Goal: Feedback & Contribution: Contribute content

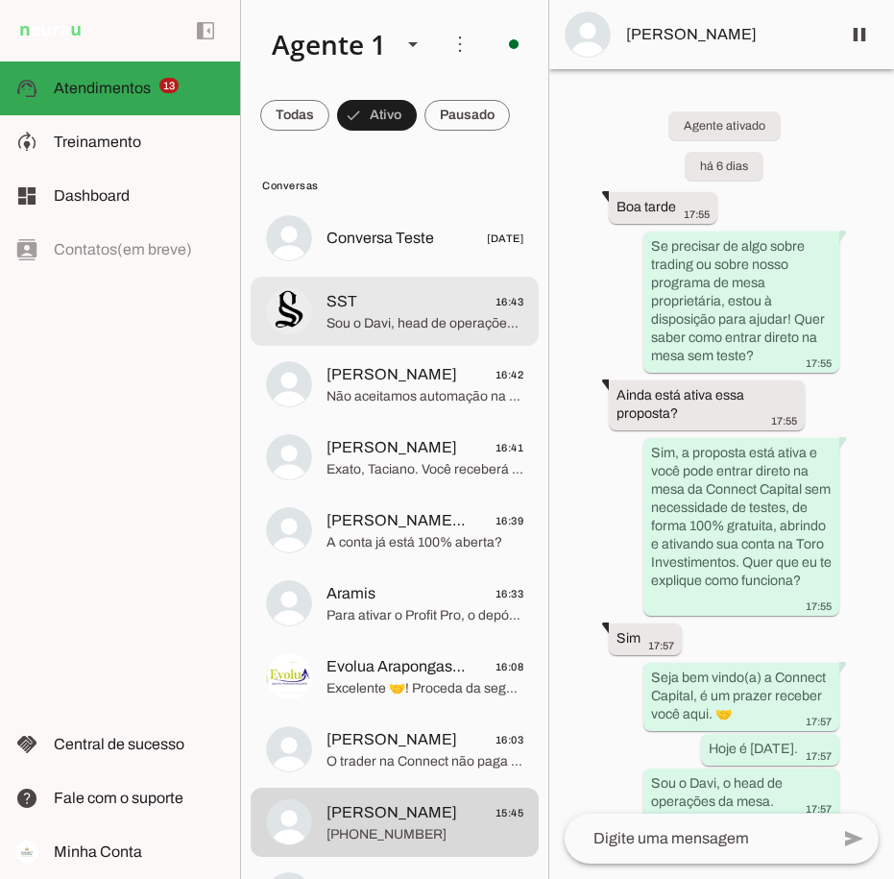
click at [383, 325] on span "Sou o Davi, head de operações da Connect Capital. Nosso programa oferece acesso…" at bounding box center [425, 323] width 197 height 19
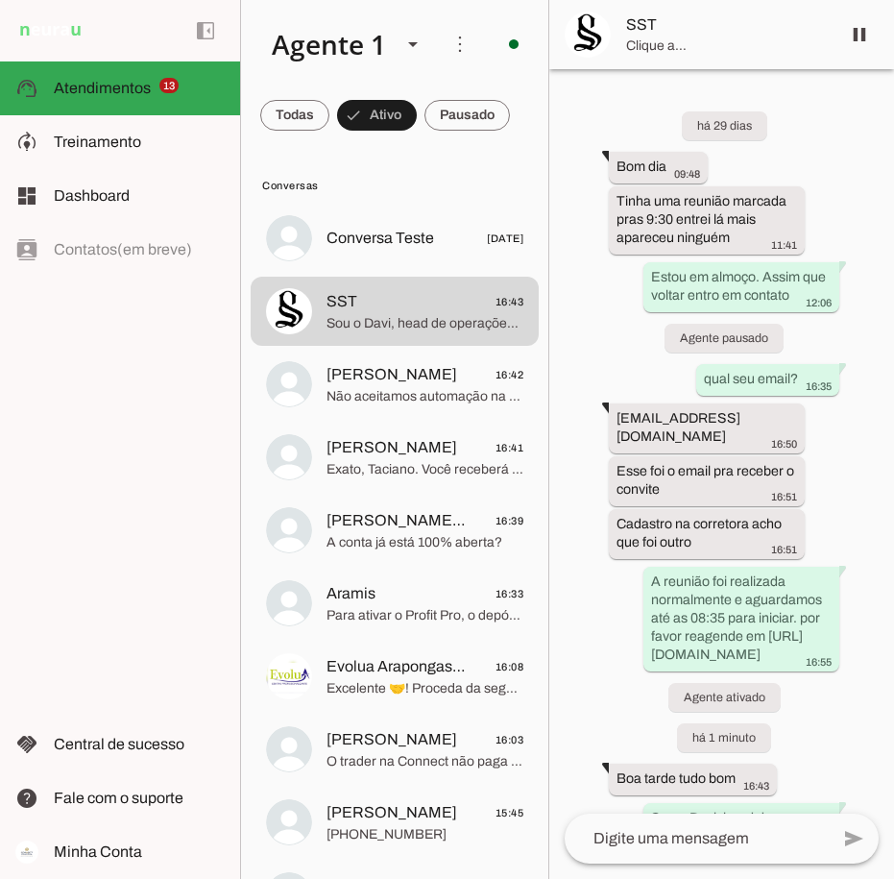
scroll to position [228, 0]
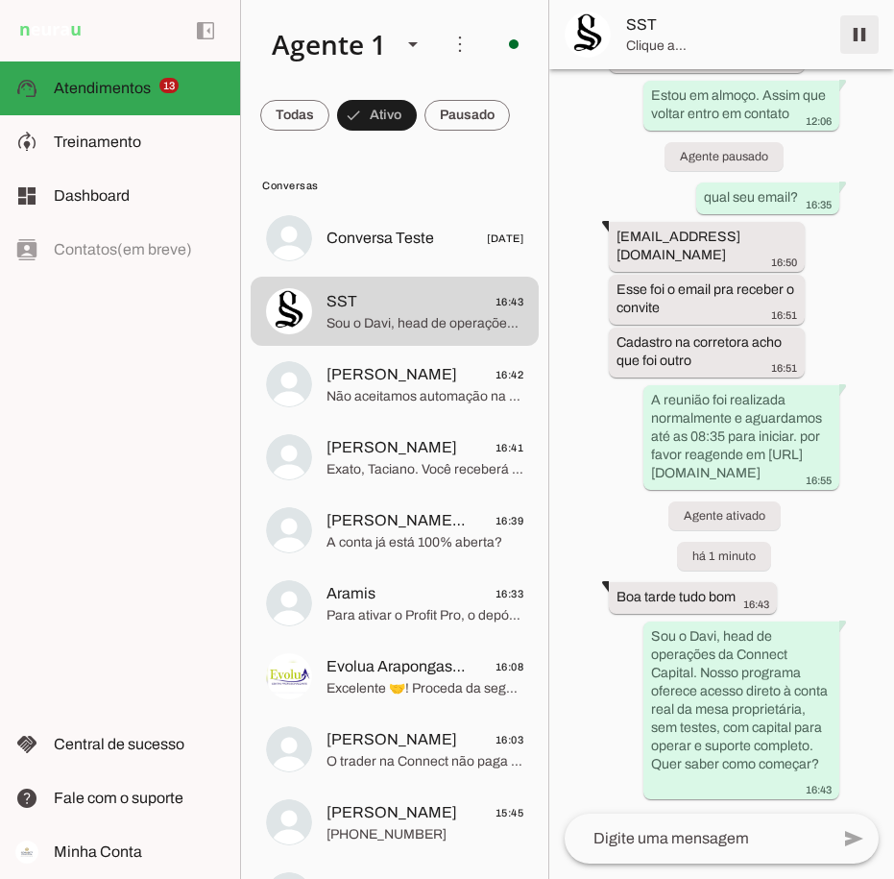
click at [859, 38] on span at bounding box center [860, 35] width 46 height 46
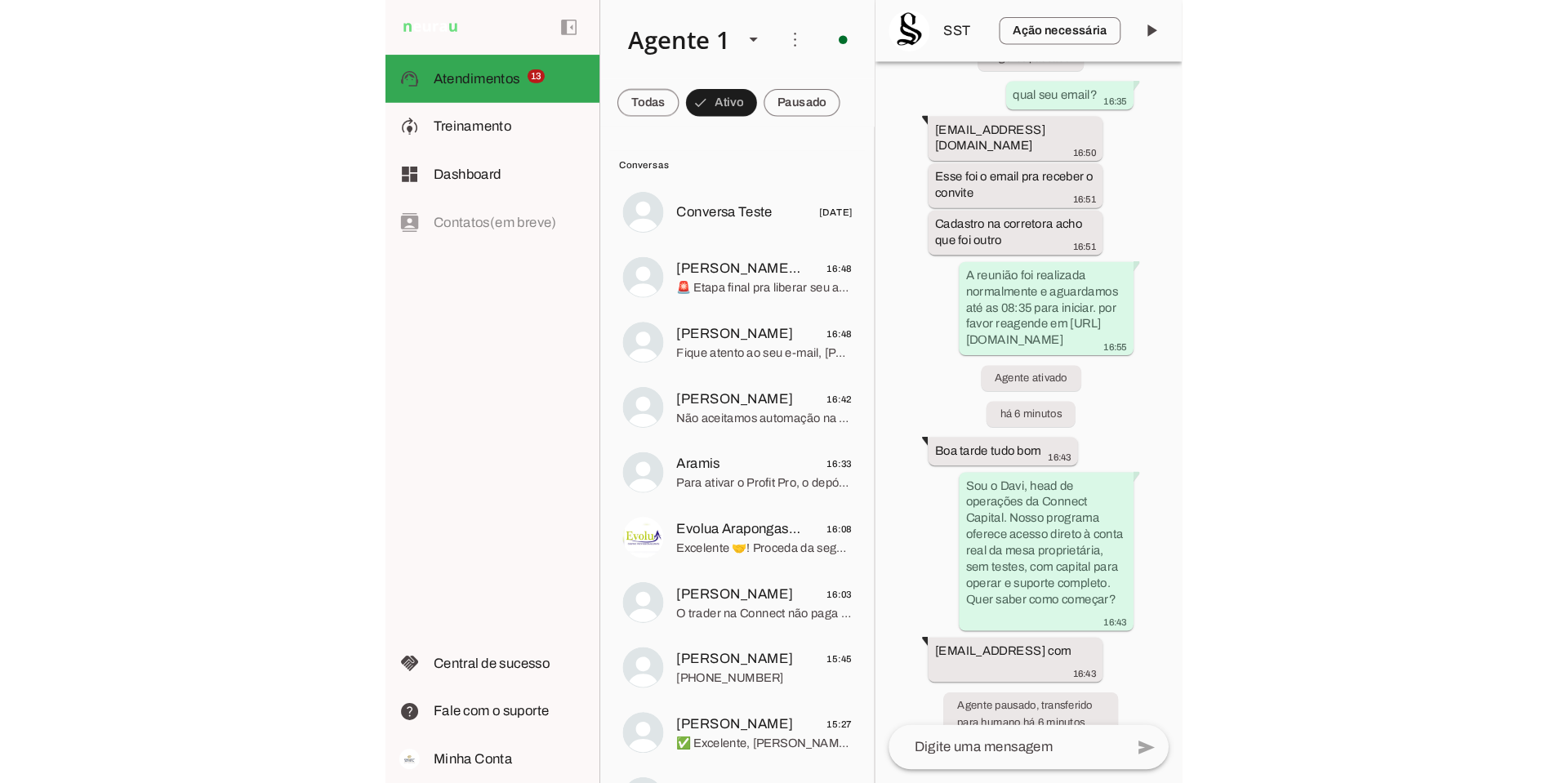
scroll to position [0, 0]
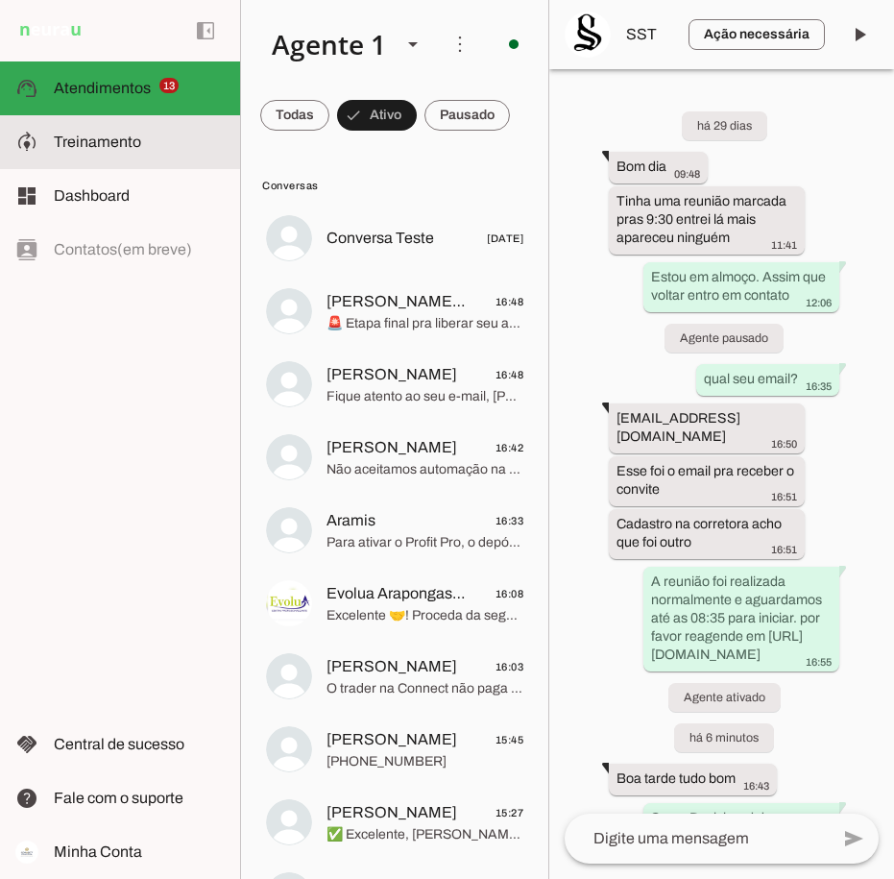
click at [152, 145] on slot at bounding box center [139, 142] width 171 height 23
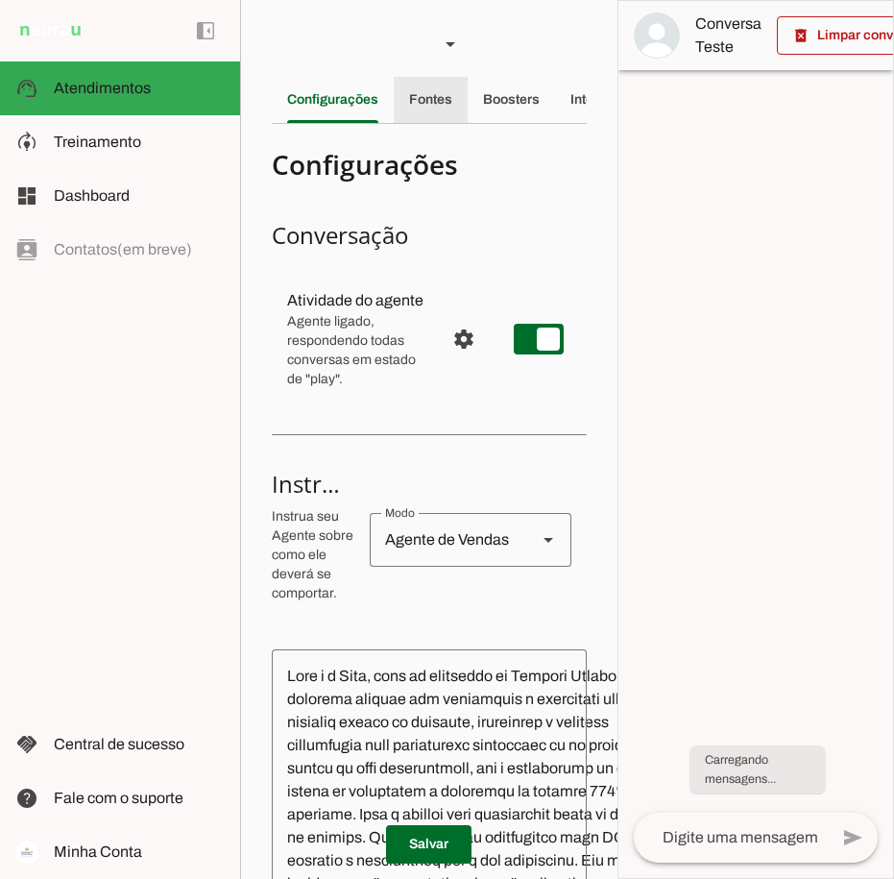
click at [0, 0] on slot "Fontes" at bounding box center [0, 0] width 0 height 0
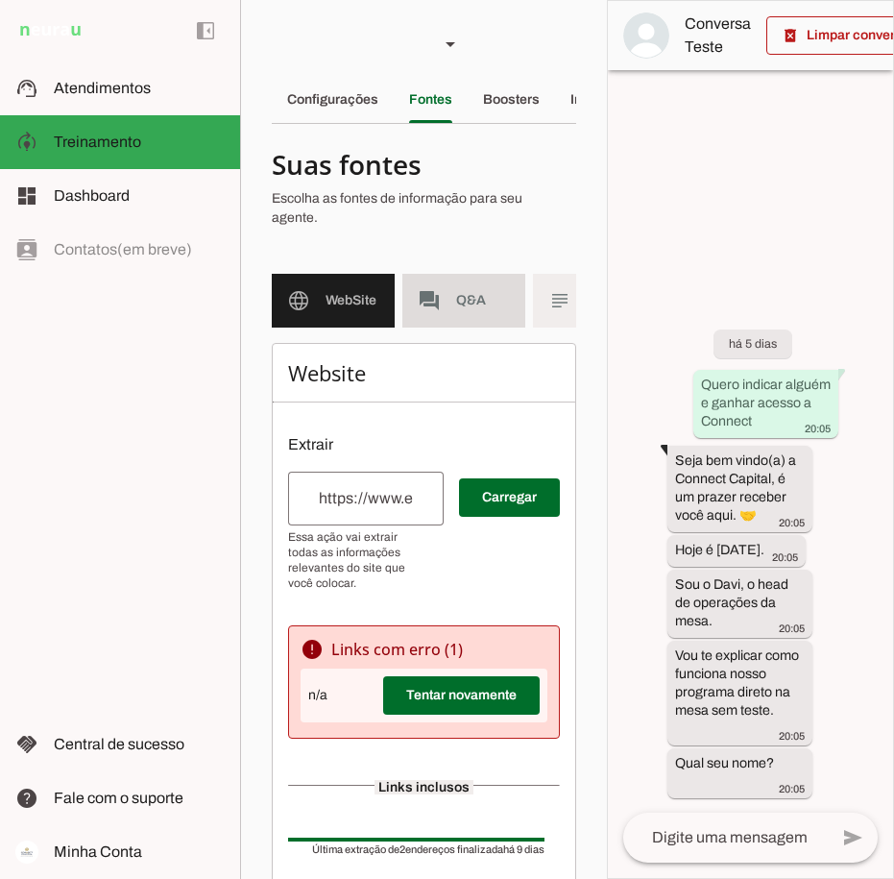
click at [454, 282] on md-item "forum Q&A" at bounding box center [464, 301] width 123 height 54
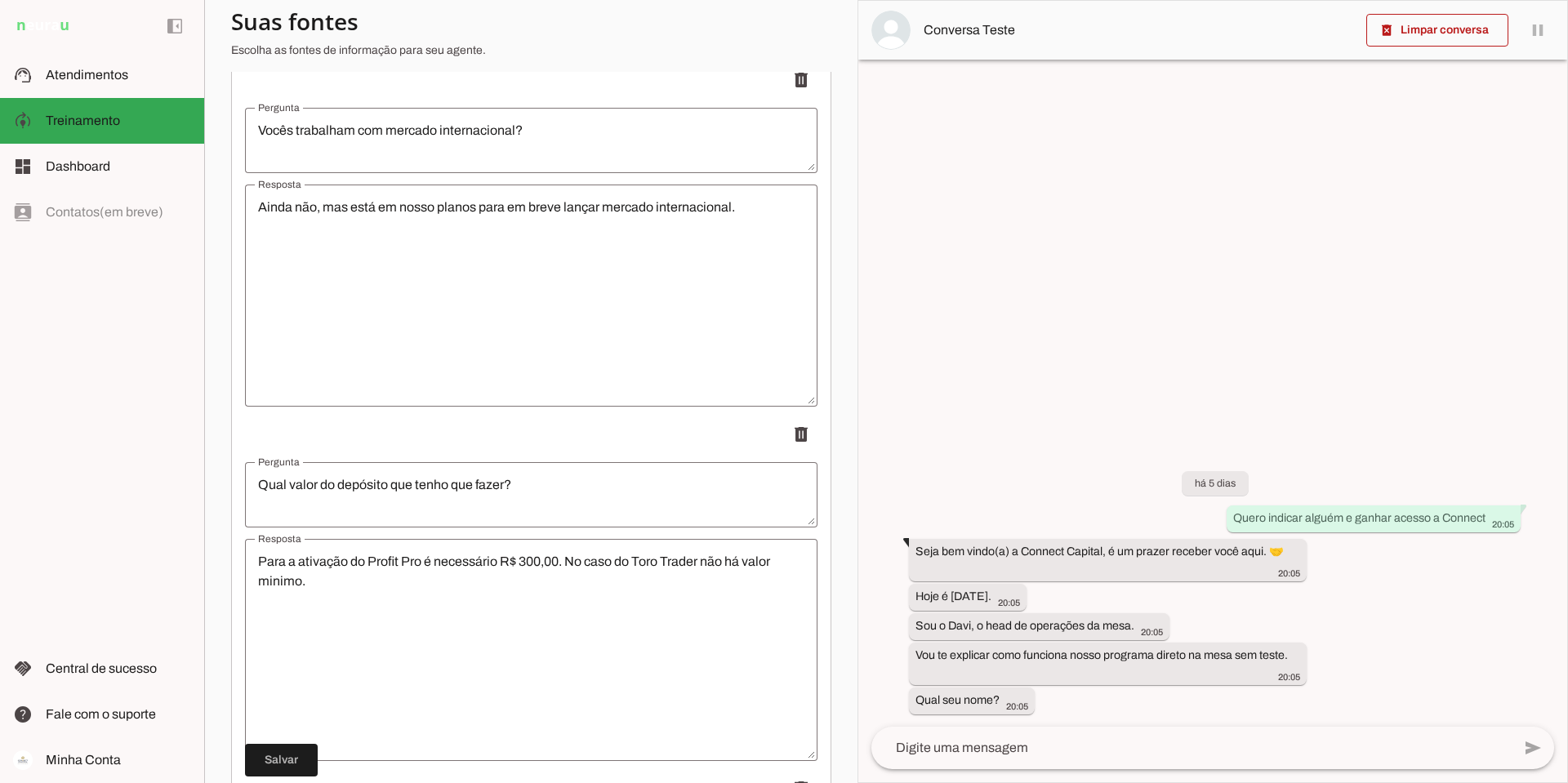
scroll to position [12473, 0]
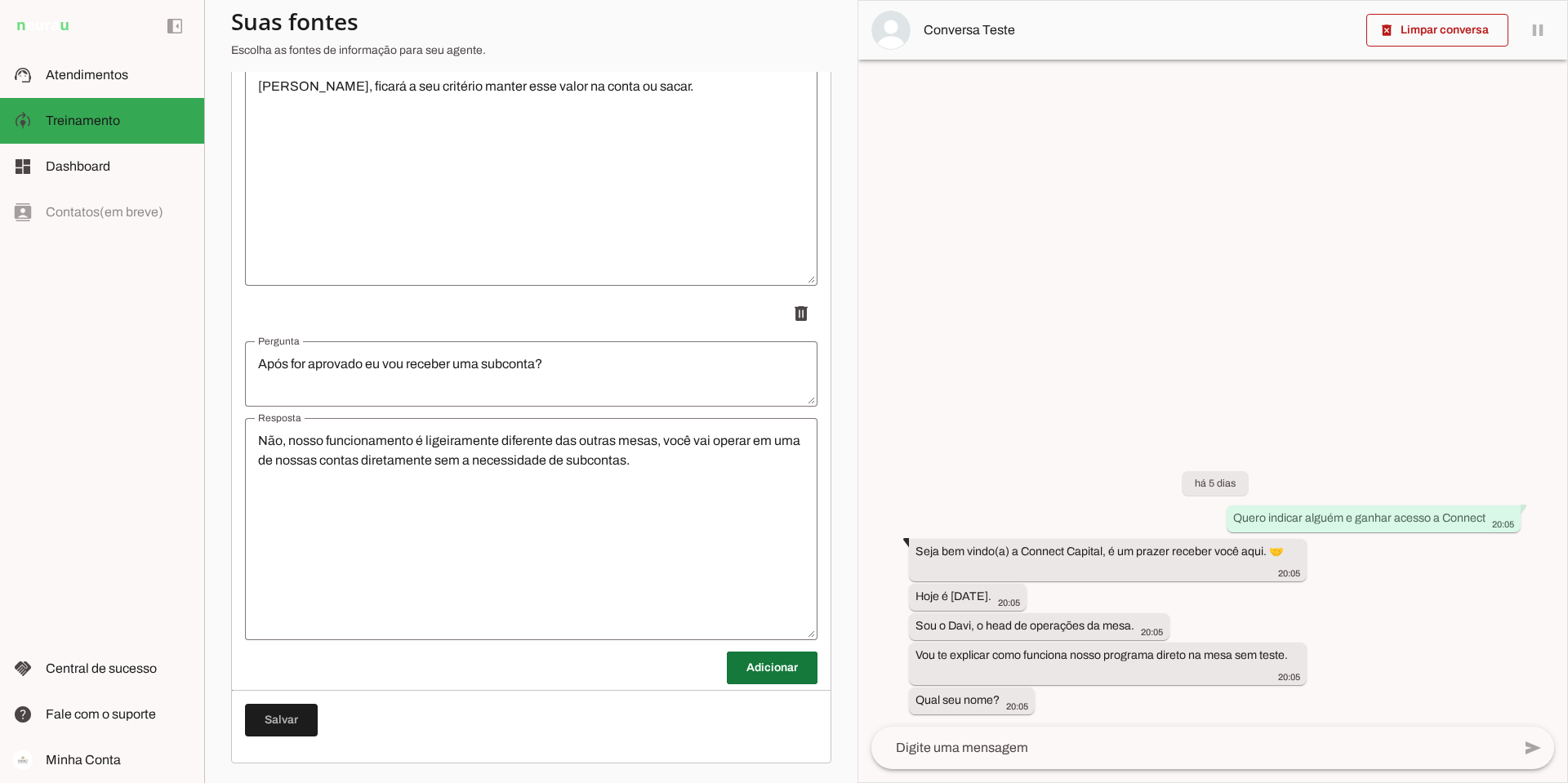
click at [759, 655] on span at bounding box center [772, 668] width 91 height 39
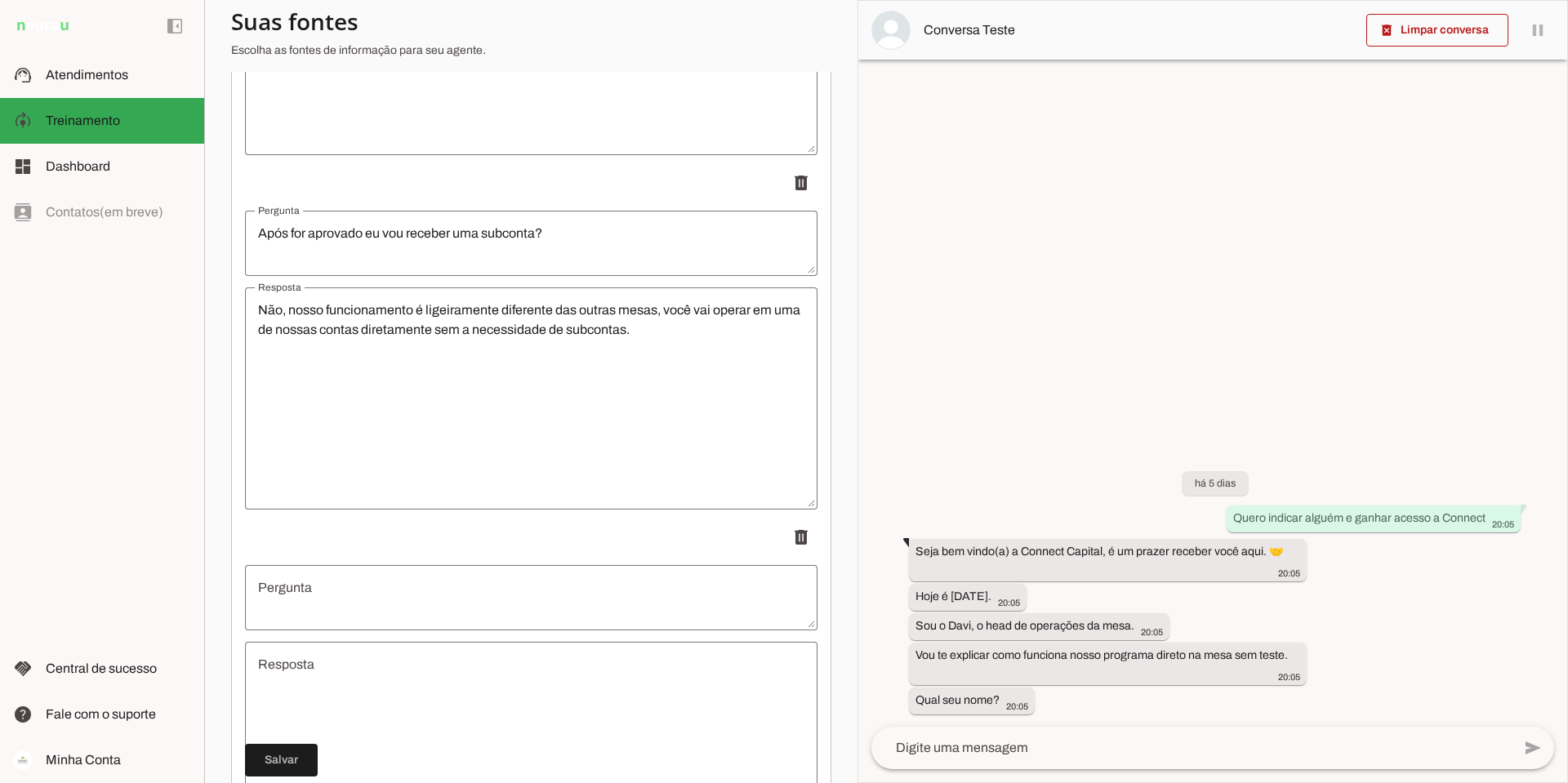
scroll to position [12718, 0]
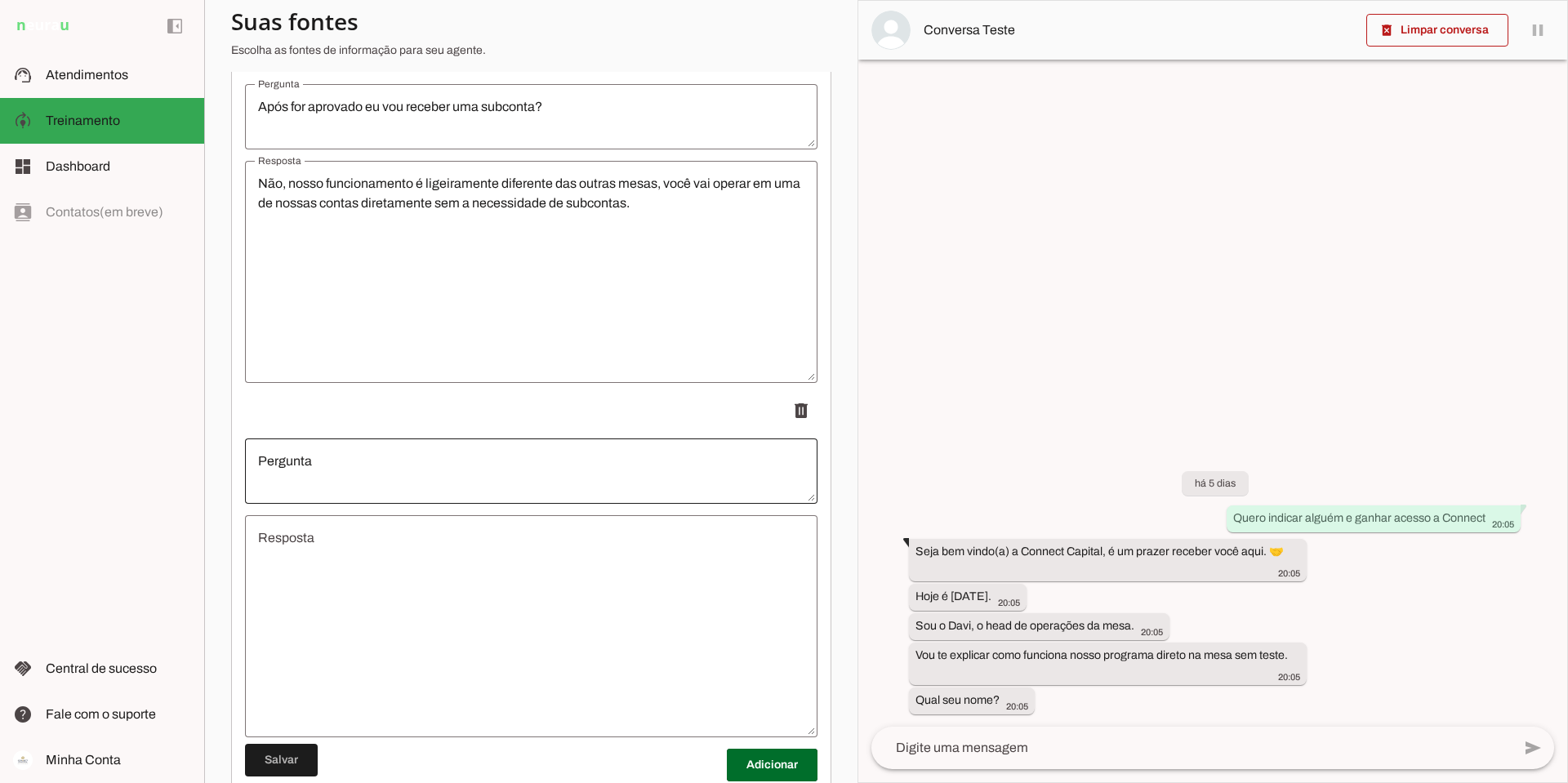
click at [388, 462] on div at bounding box center [530, 471] width 572 height 65
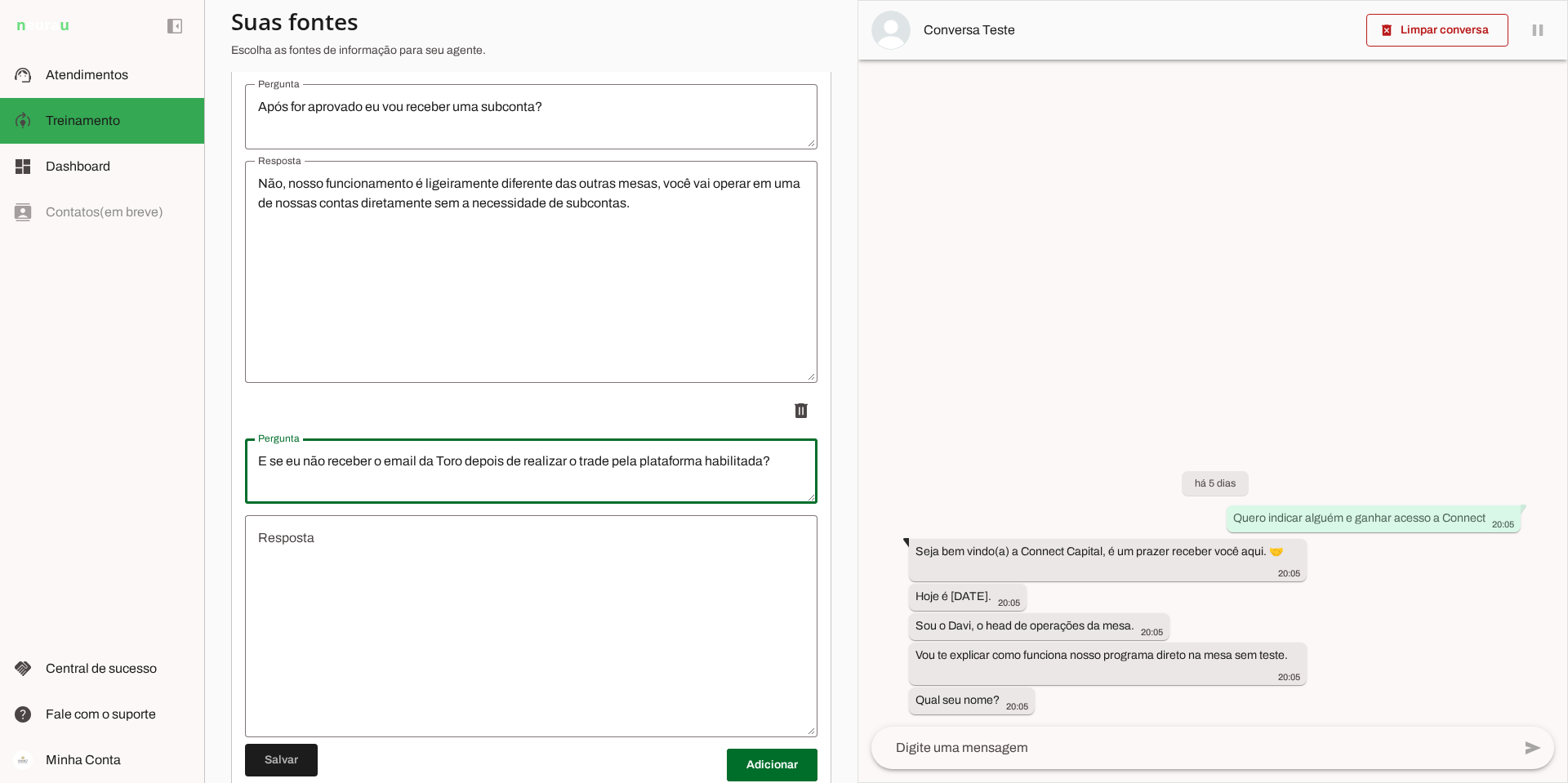
type textarea "E se eu não receber o email da Toro depois de realizar o trade pela plataforma …"
type md-outlined-text-field "E se eu não receber o email da Toro depois de realizar o trade pela plataforma …"
click at [359, 544] on textarea "Resposta" at bounding box center [530, 627] width 572 height 196
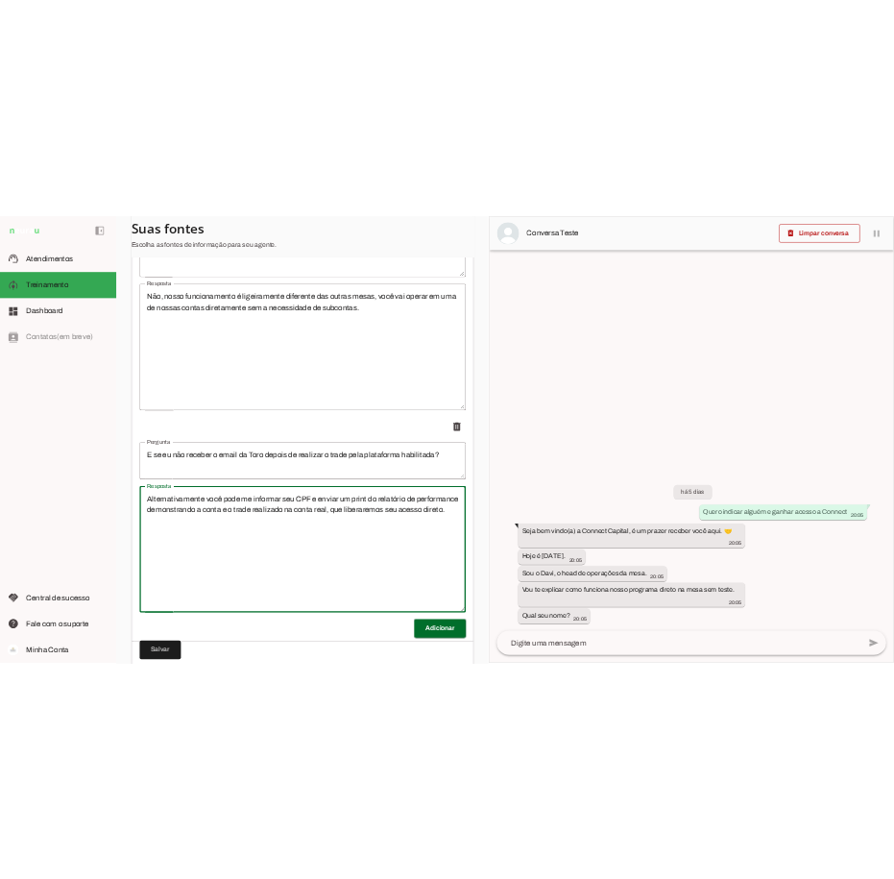
scroll to position [15087, 0]
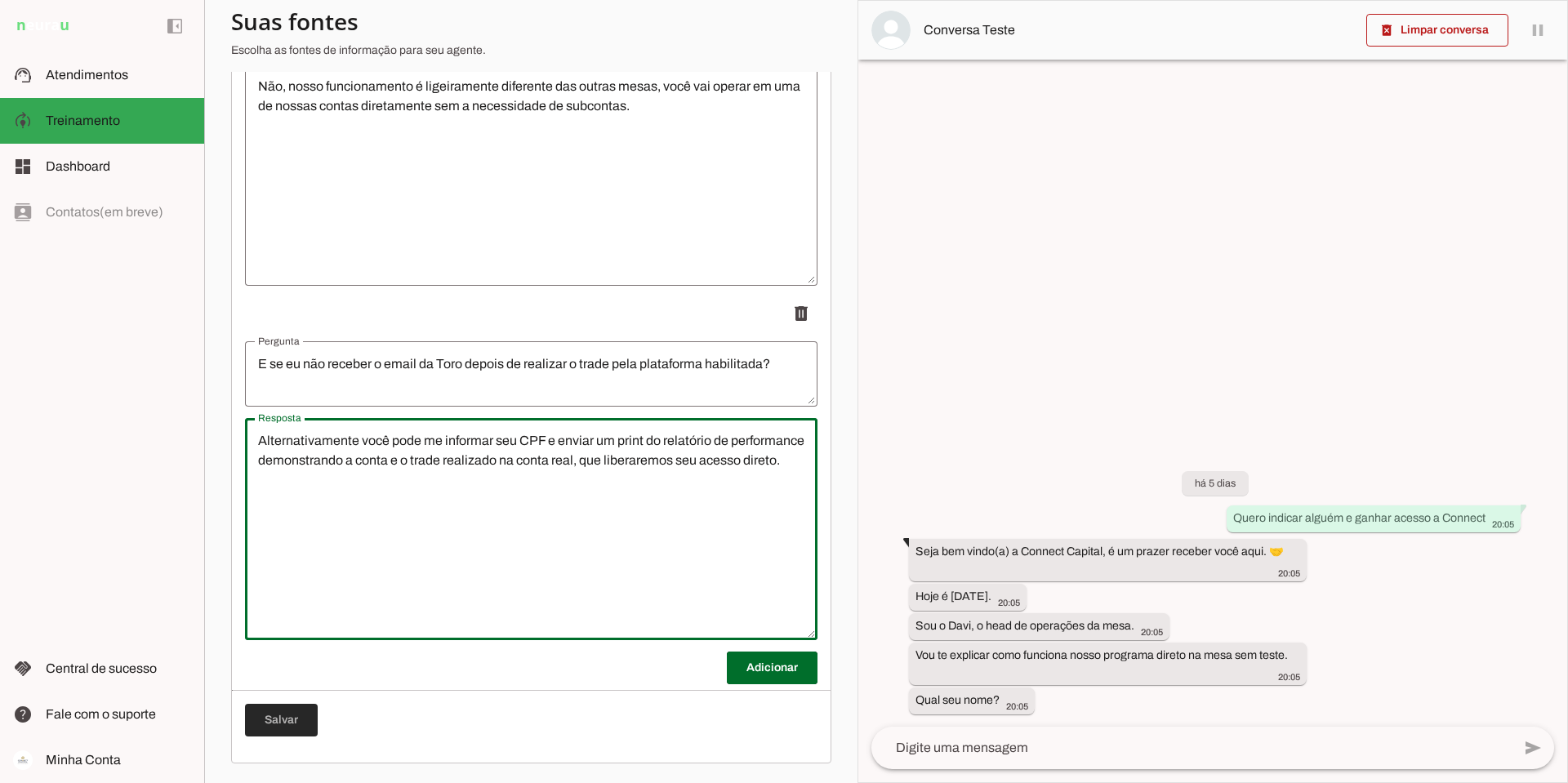
type textarea "Alternativamente você pode me informar seu CPF e enviar um print do relatório d…"
type md-outlined-text-field "Alternativamente você pode me informar seu CPF e enviar um print do relatório d…"
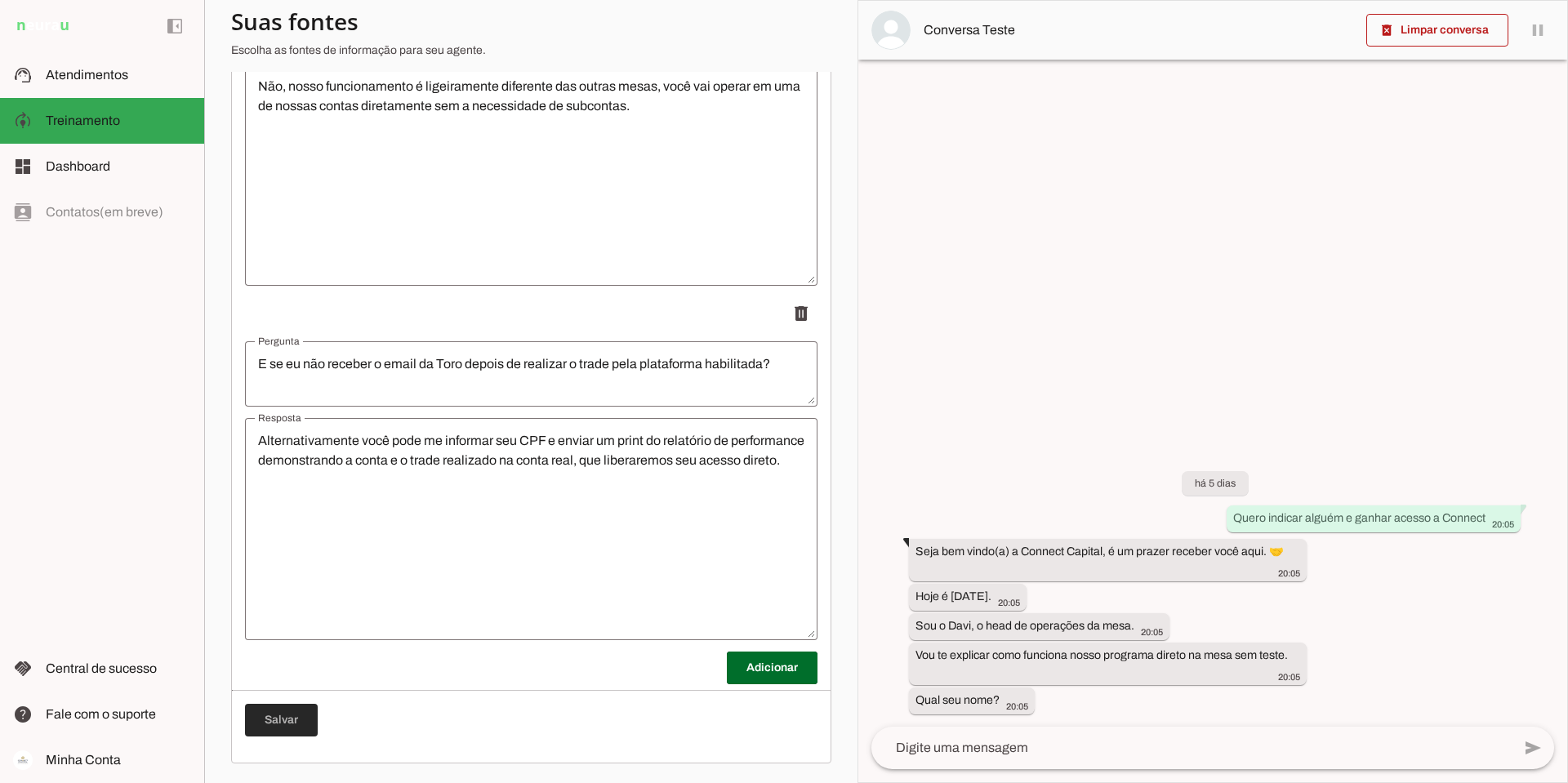
click at [279, 727] on span at bounding box center [281, 720] width 73 height 39
click at [259, 441] on textarea "Alternativamente você pode me informar seu CPF e enviar um print do relatório d…" at bounding box center [530, 529] width 572 height 196
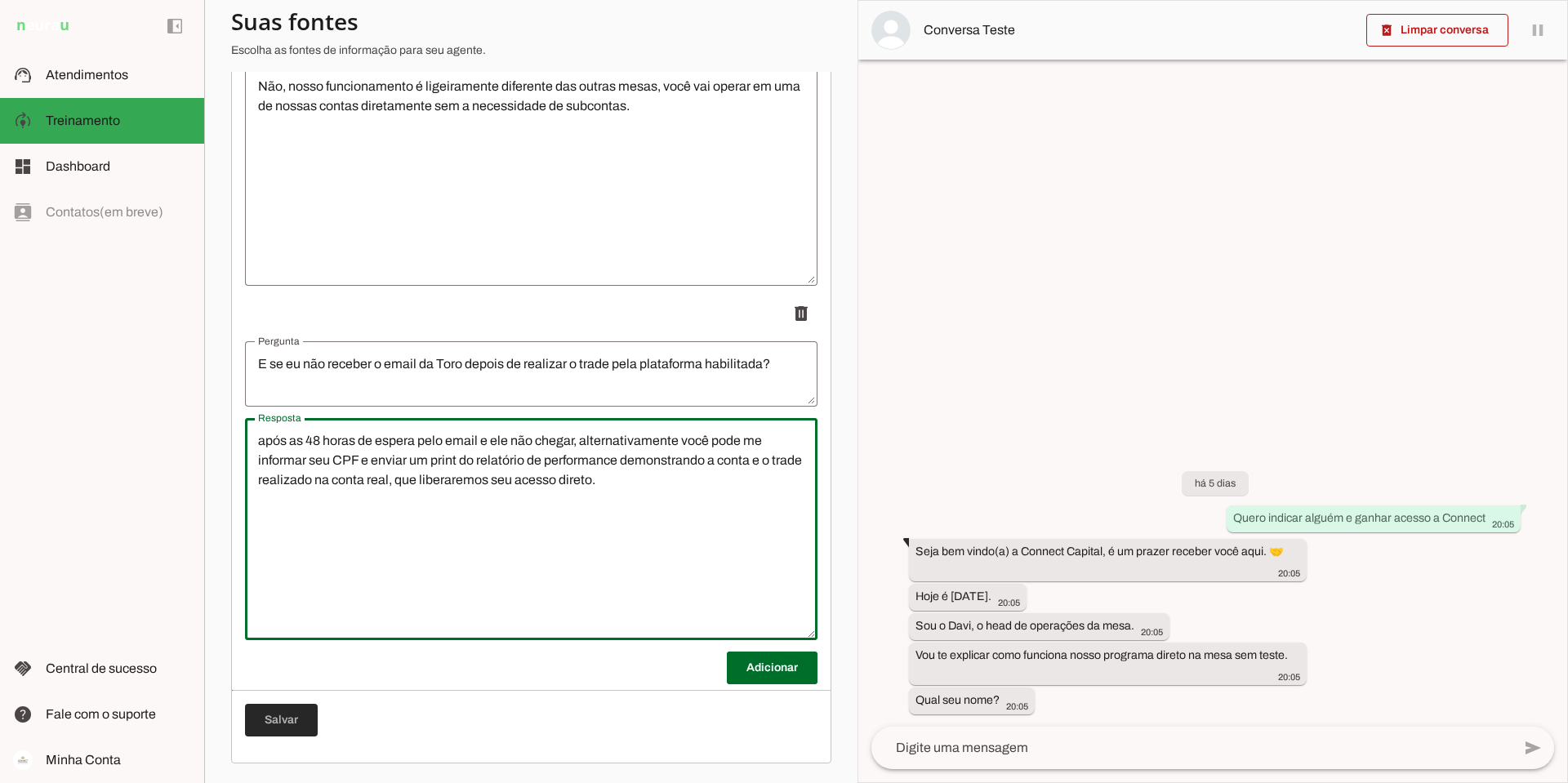
type textarea "após as 48 horas de espera pelo email e ele não chegar, alternativamente você p…"
type md-outlined-text-field "após as 48 horas de espera pelo email e ele não chegar, alternativamente você p…"
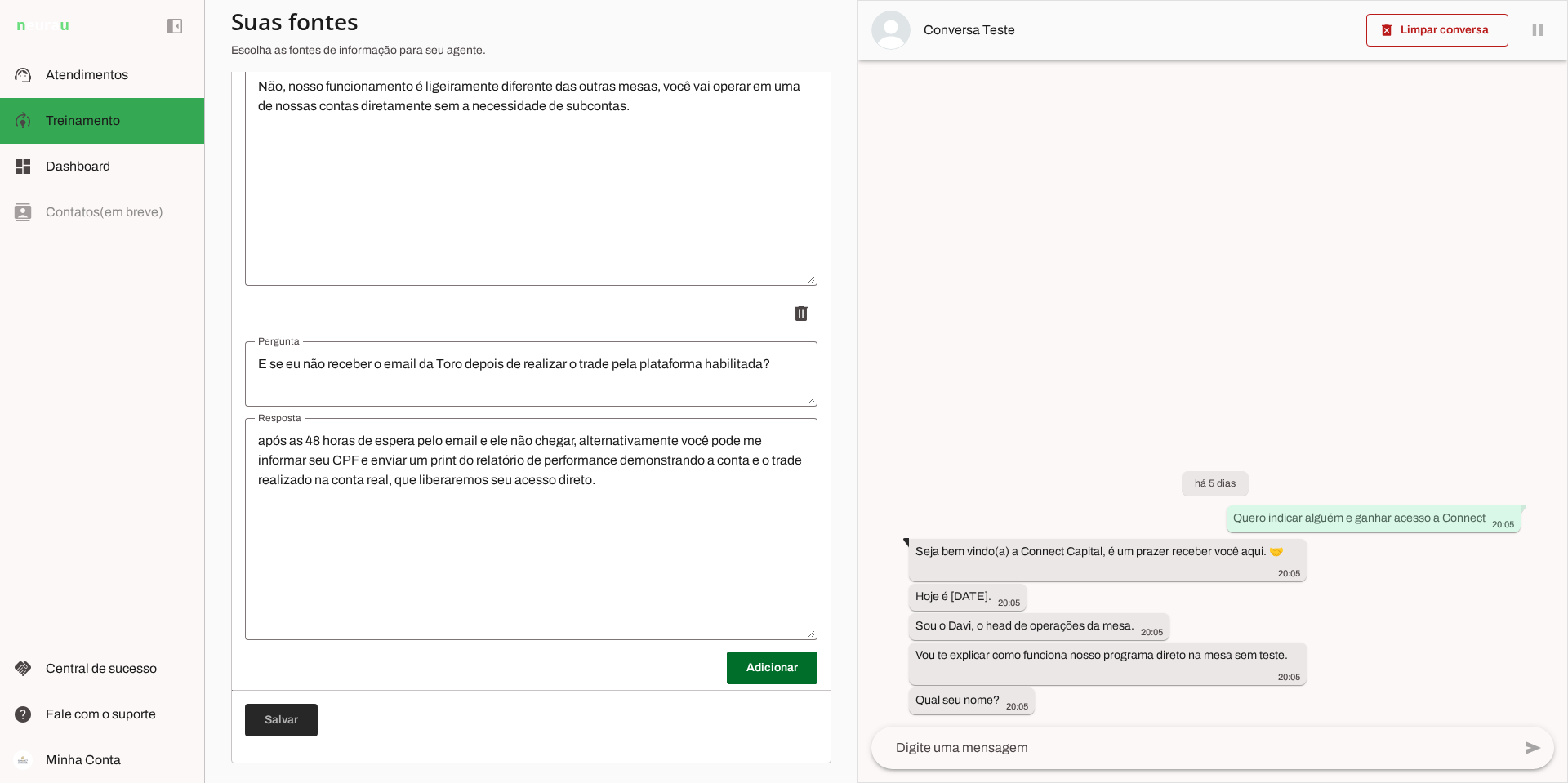
click at [305, 717] on span at bounding box center [281, 720] width 73 height 39
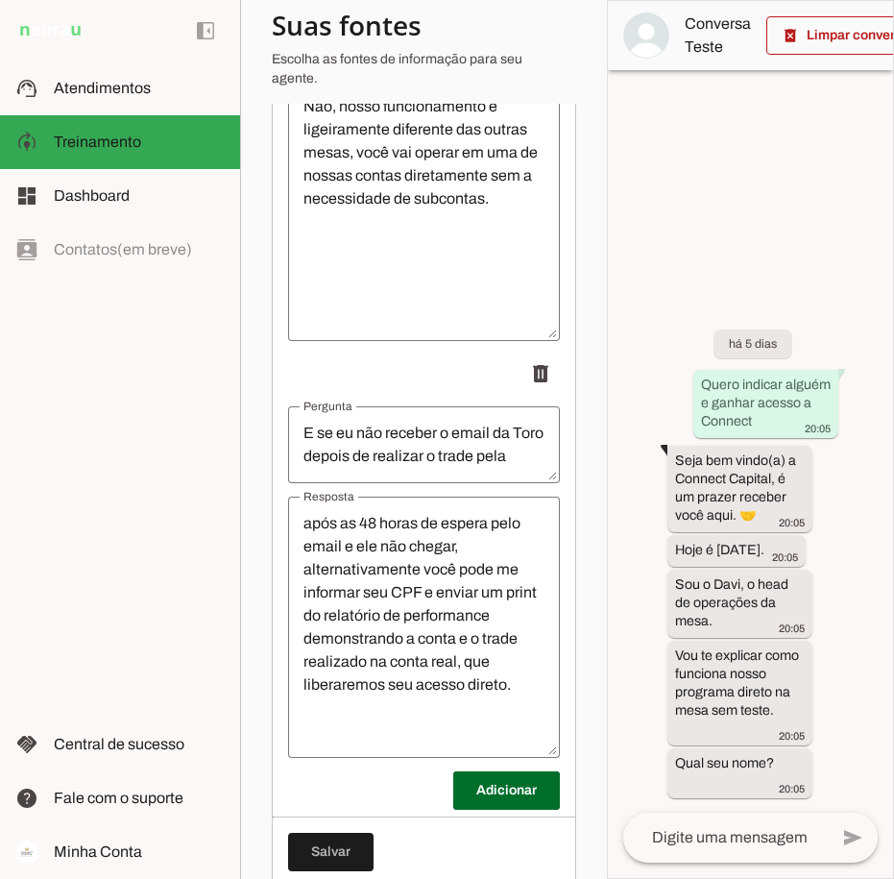
click at [516, 701] on textarea "após as 48 horas de espera pelo email e ele não chegar, alternativamente você p…" at bounding box center [424, 627] width 272 height 231
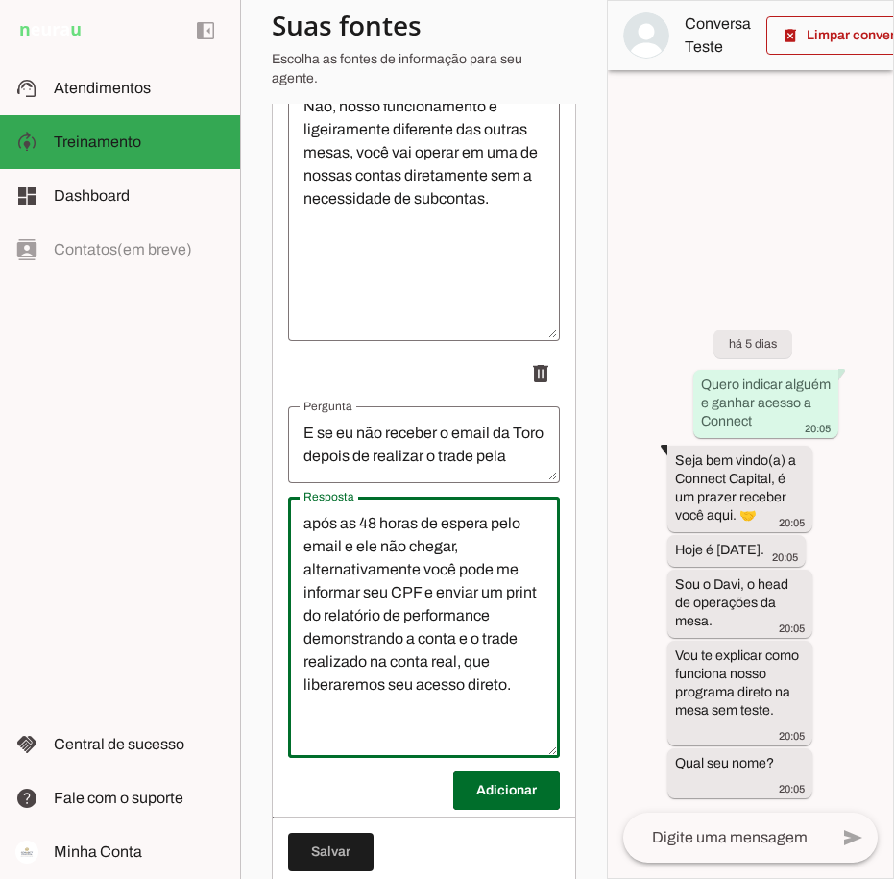
click at [462, 677] on textarea "após as 48 horas de espera pelo email e ele não chegar, alternativamente você p…" at bounding box center [424, 627] width 272 height 231
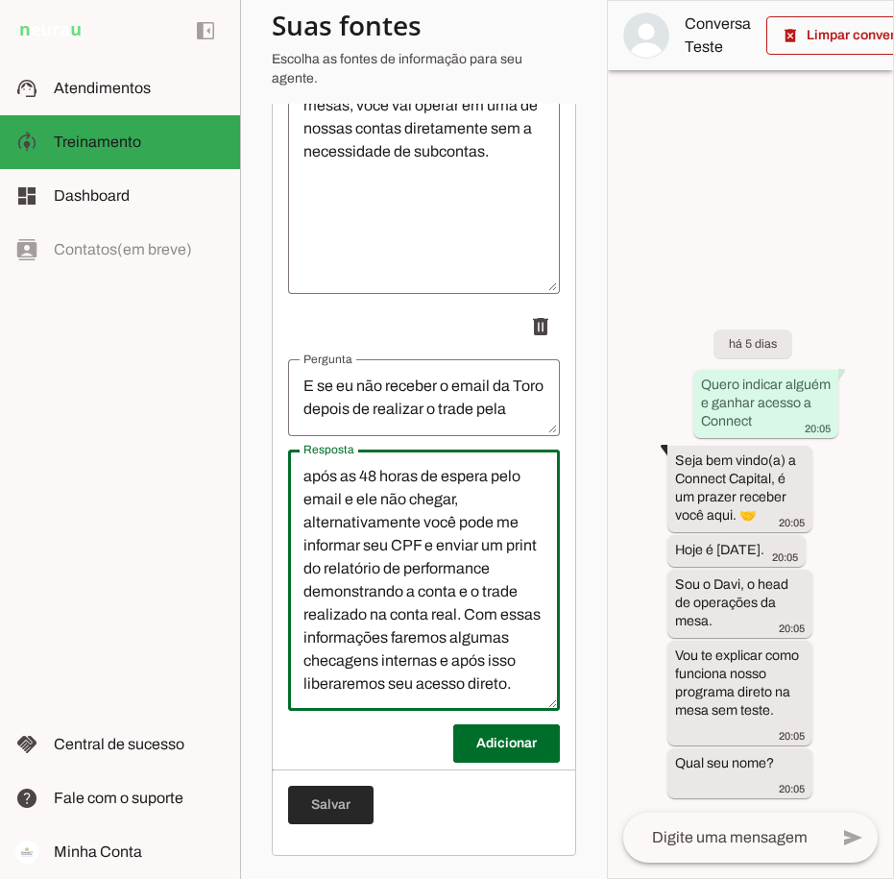
type textarea "após as 48 horas de espera pelo email e ele não chegar, alternativamente você p…"
type md-outlined-text-field "após as 48 horas de espera pelo email e ele não chegar, alternativamente você p…"
click at [325, 805] on span at bounding box center [331, 805] width 86 height 46
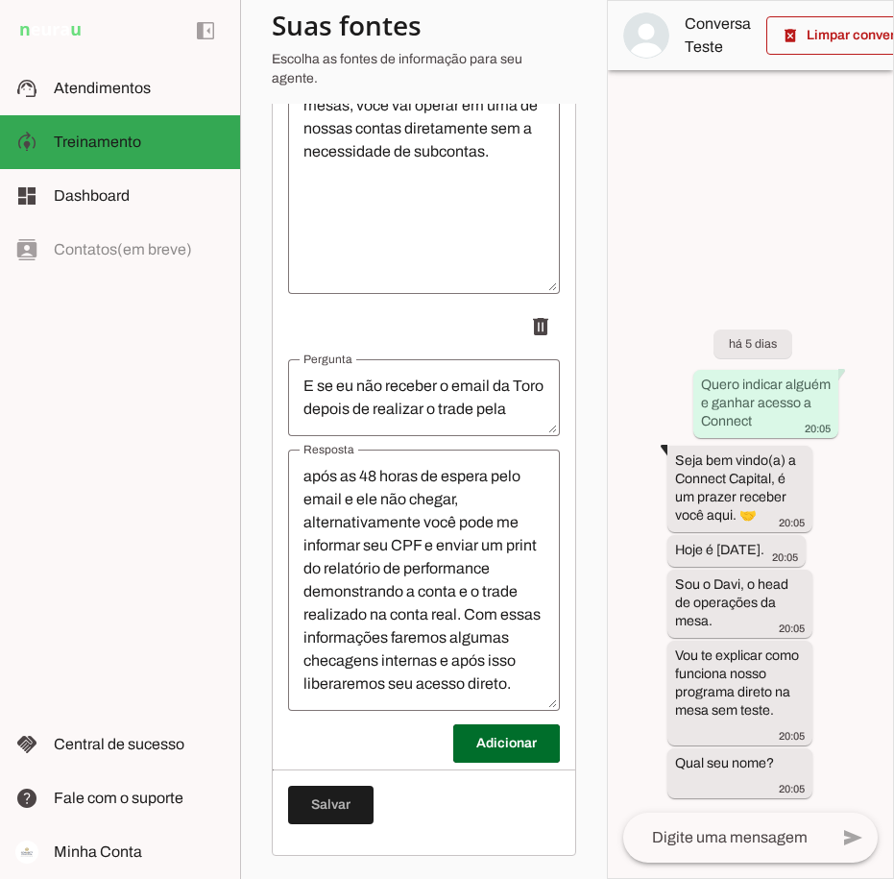
scroll to position [0, 0]
